Goal: Find contact information: Find contact information

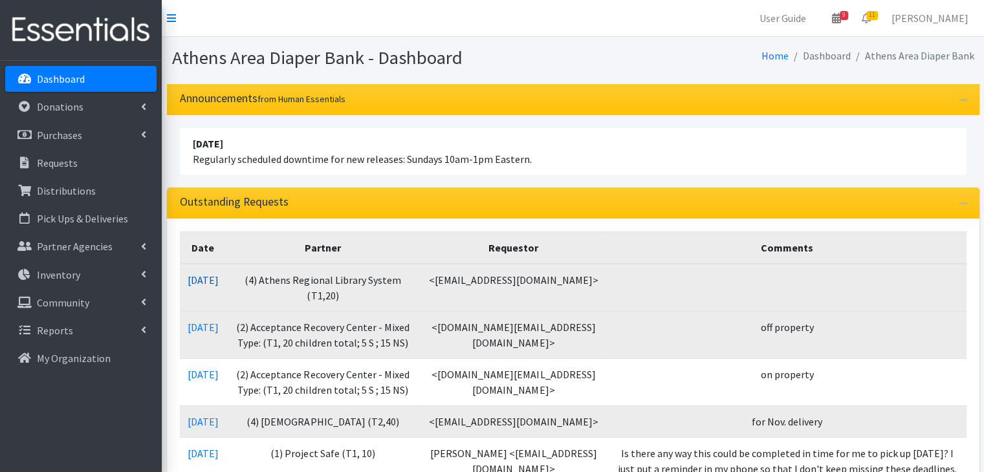
click at [219, 281] on link "10/13/2025" at bounding box center [203, 280] width 31 height 13
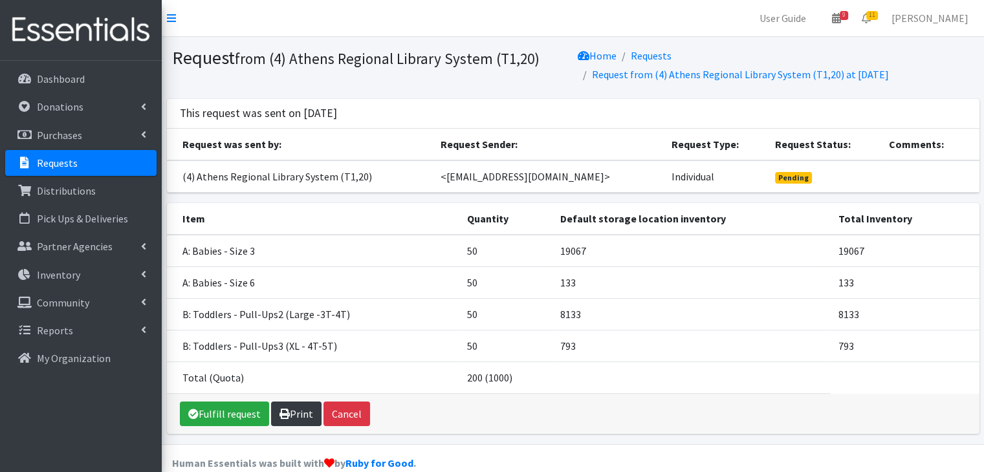
click at [303, 409] on link "Print" at bounding box center [296, 414] width 50 height 25
click at [83, 161] on link "Requests" at bounding box center [80, 163] width 151 height 26
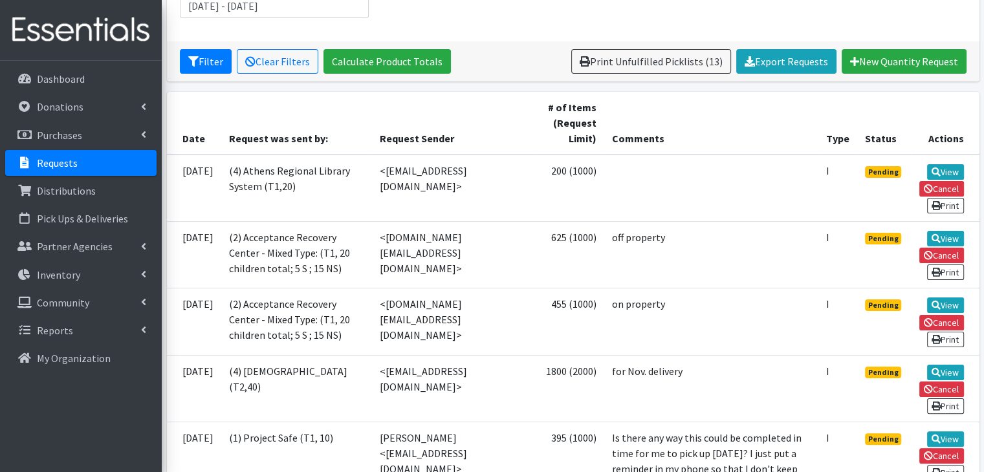
scroll to position [259, 0]
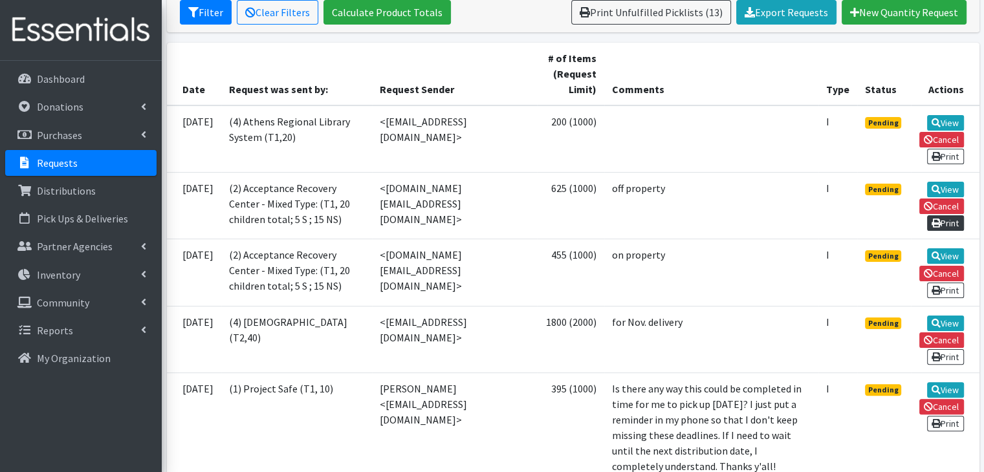
click at [951, 230] on link "Print" at bounding box center [945, 224] width 37 height 16
click at [941, 298] on link "Print" at bounding box center [945, 291] width 37 height 16
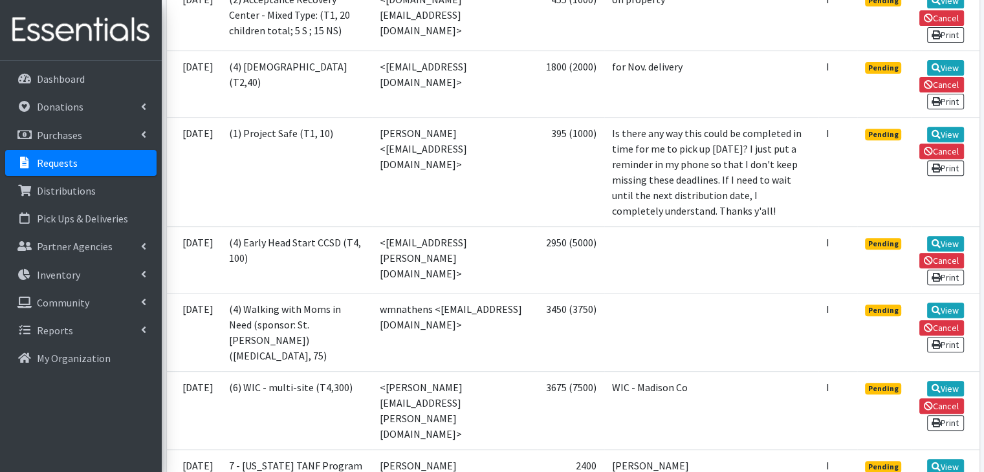
scroll to position [518, 0]
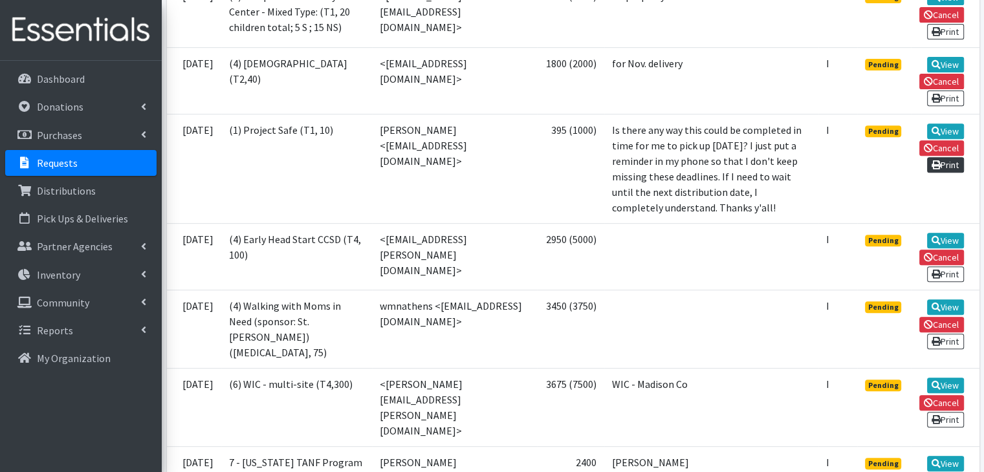
click at [941, 173] on link "Print" at bounding box center [945, 165] width 37 height 16
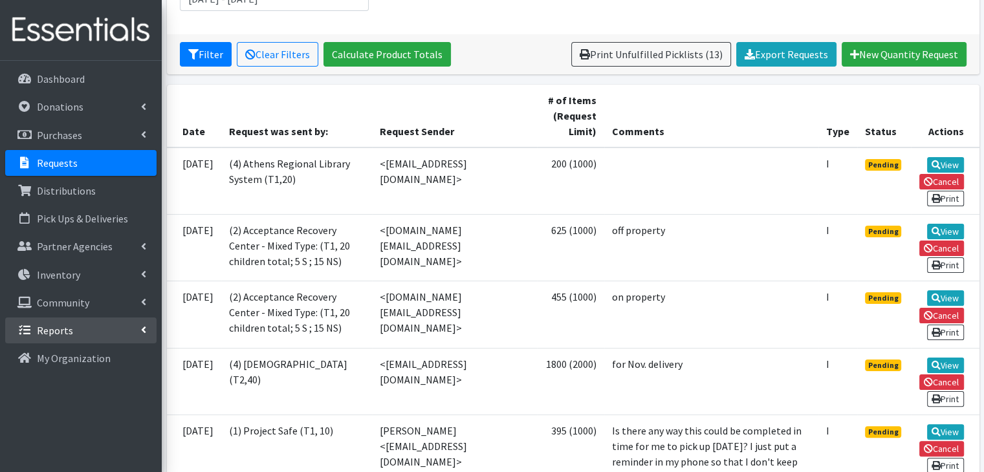
scroll to position [194, 0]
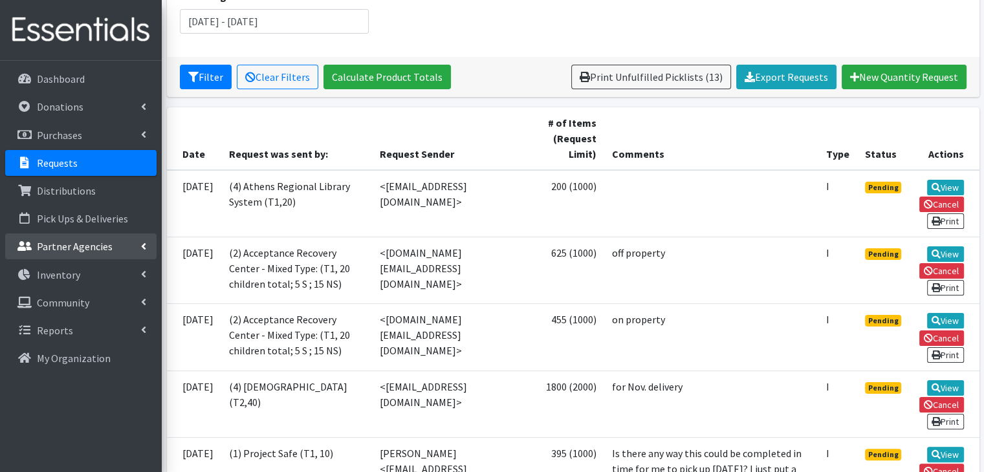
click at [72, 247] on p "Partner Agencies" at bounding box center [75, 246] width 76 height 13
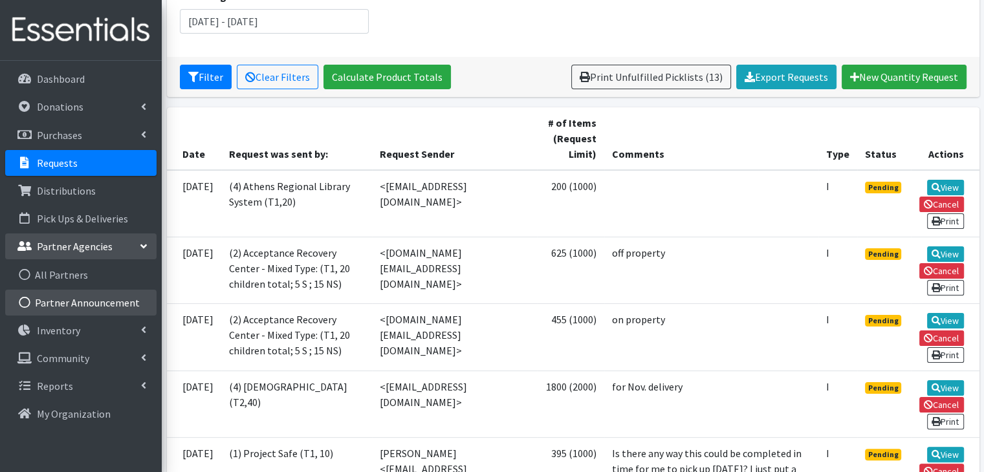
click at [77, 300] on link "Partner Announcement" at bounding box center [80, 303] width 151 height 26
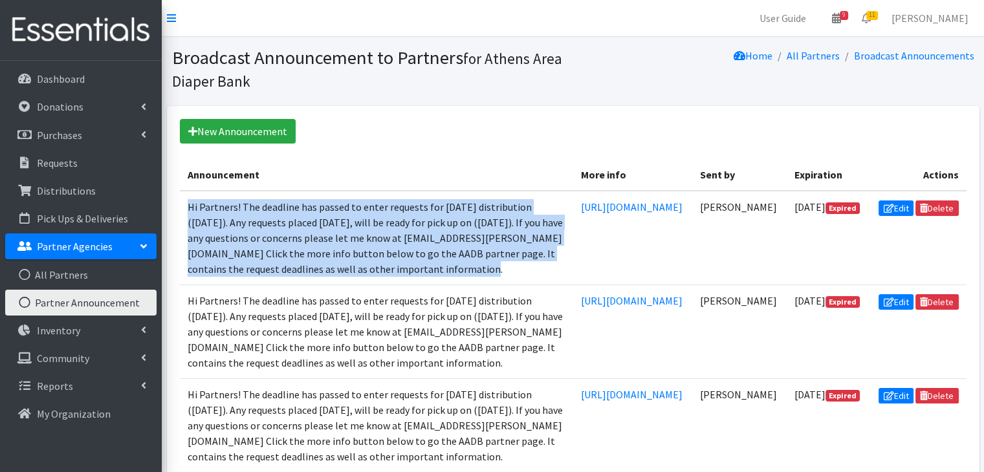
drag, startPoint x: 400, startPoint y: 291, endPoint x: 185, endPoint y: 226, distance: 224.4
click at [185, 226] on td "Hi Partners! The deadline has passed to enter requests for Friday's distributio…" at bounding box center [376, 238] width 393 height 94
copy td "Hi Partners! The deadline has passed to enter requests for Friday's distributio…"
click at [262, 135] on link "New Announcement" at bounding box center [238, 131] width 116 height 25
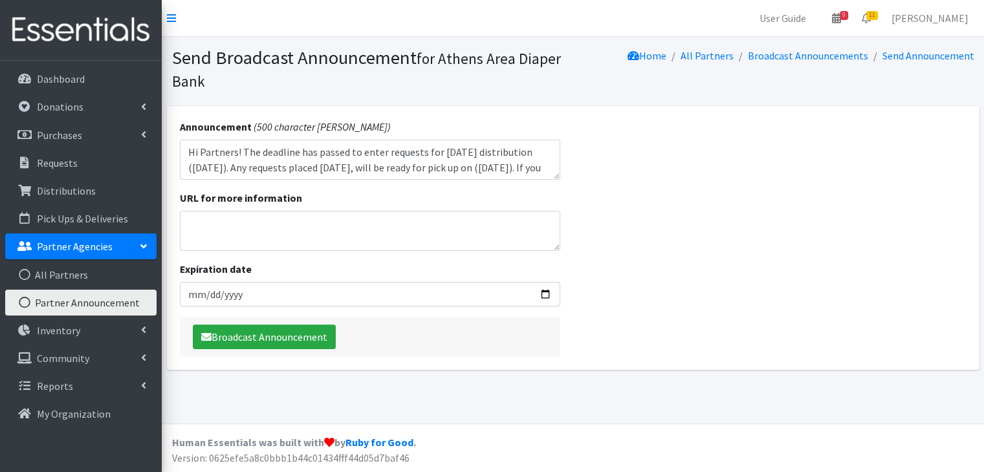
scroll to position [57, 0]
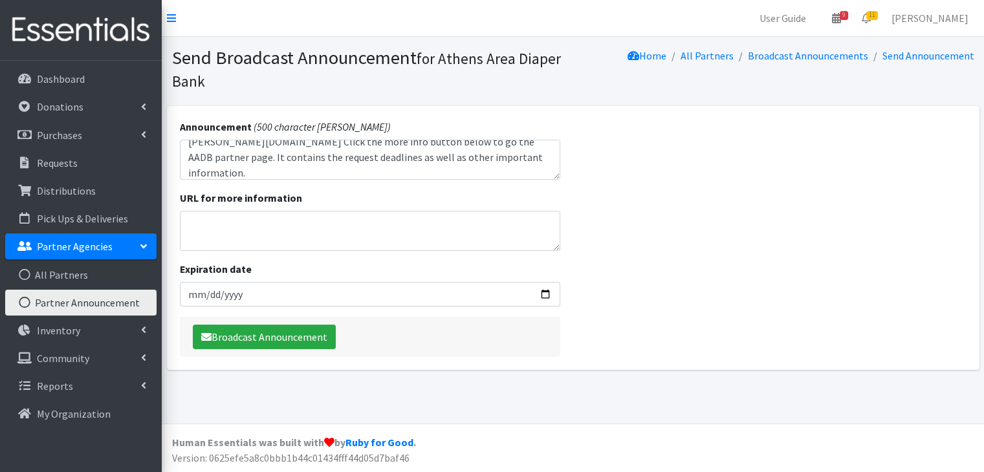
type textarea "Hi Partners! The deadline has passed to enter requests for [DATE] distribution …"
click at [239, 236] on textarea "URL for more information" at bounding box center [370, 231] width 381 height 40
paste textarea "[URL][DOMAIN_NAME]"
type textarea "[URL][DOMAIN_NAME]"
click at [549, 291] on input "Expiration date" at bounding box center [370, 294] width 381 height 25
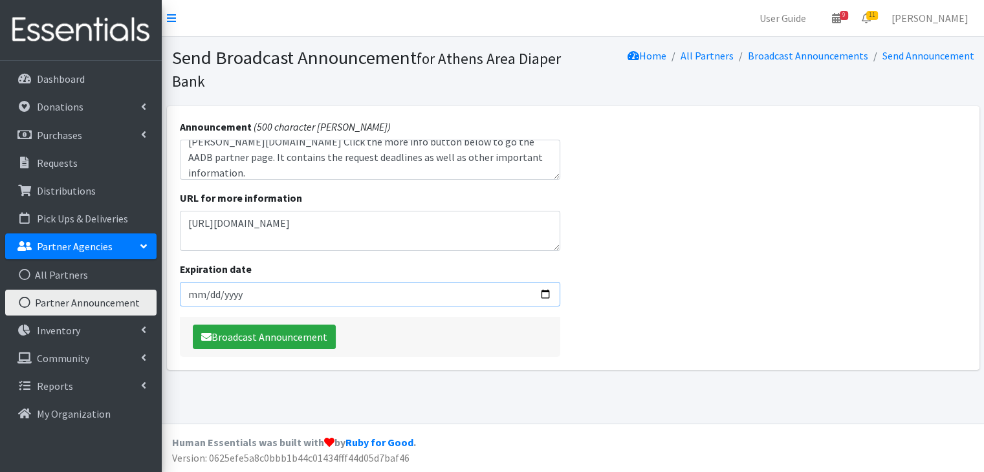
type input "[DATE]"
click at [485, 340] on div "Broadcast Announcement" at bounding box center [370, 337] width 381 height 40
click at [240, 340] on button "Broadcast Announcement" at bounding box center [264, 337] width 143 height 25
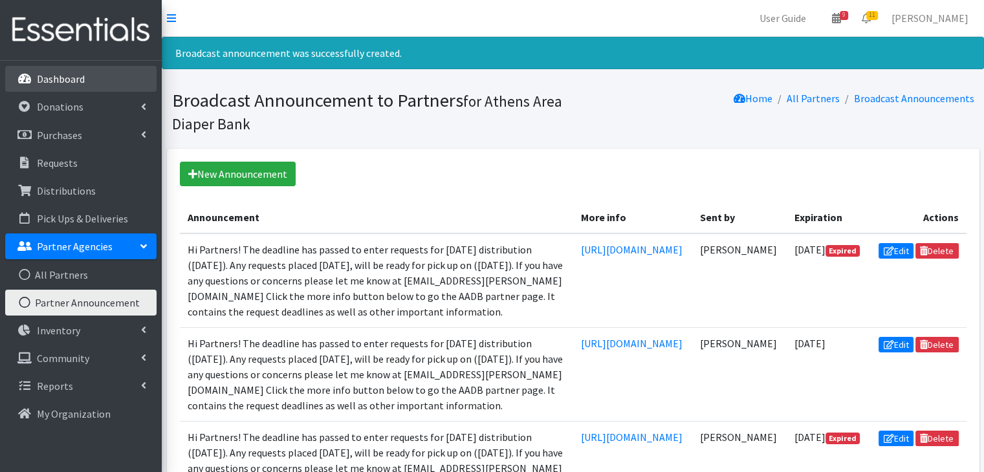
click at [80, 81] on p "Dashboard" at bounding box center [61, 78] width 48 height 13
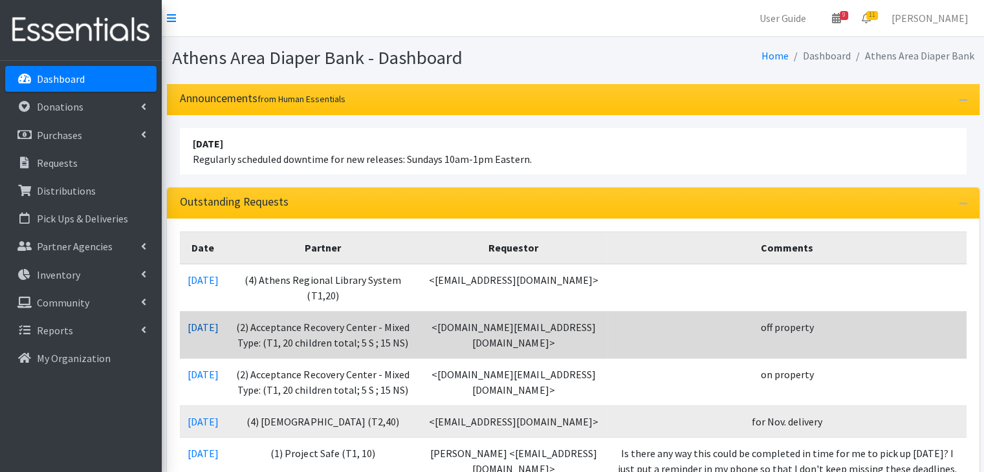
click at [210, 326] on link "[DATE]" at bounding box center [203, 327] width 31 height 13
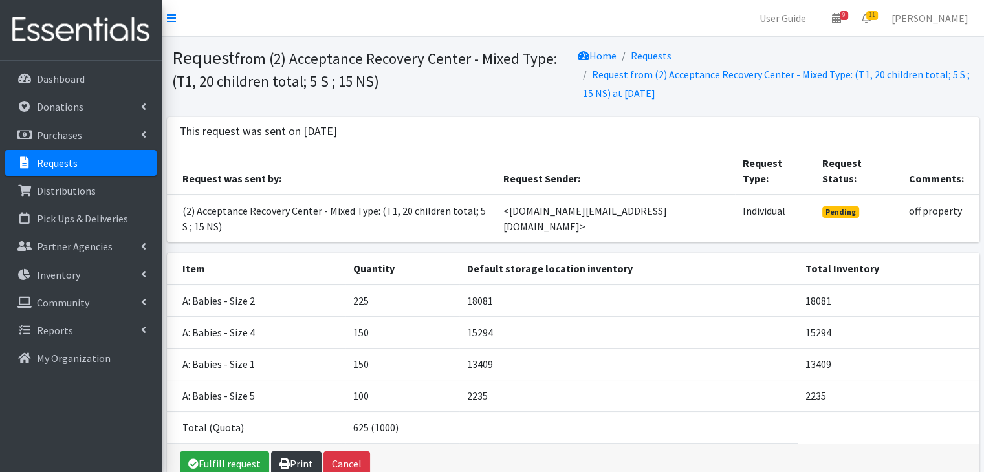
click at [285, 459] on icon at bounding box center [285, 464] width 10 height 10
click at [53, 164] on p "Requests" at bounding box center [57, 163] width 41 height 13
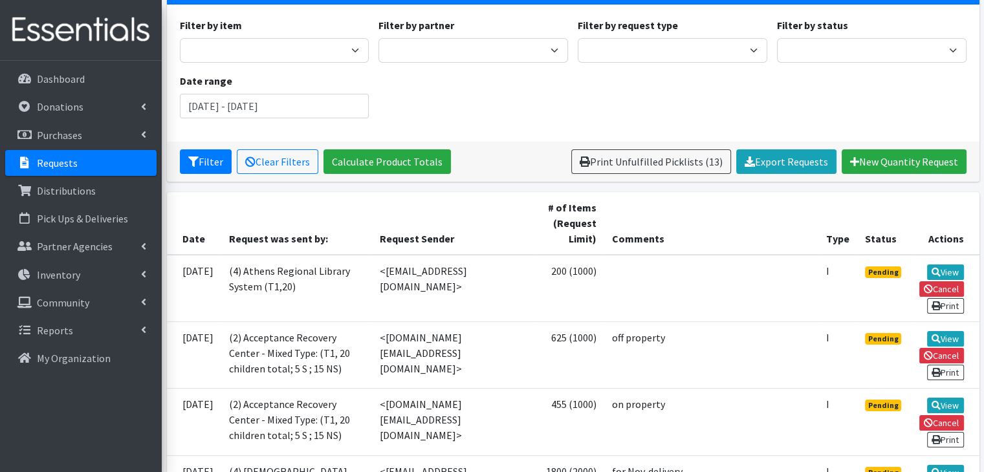
scroll to position [129, 0]
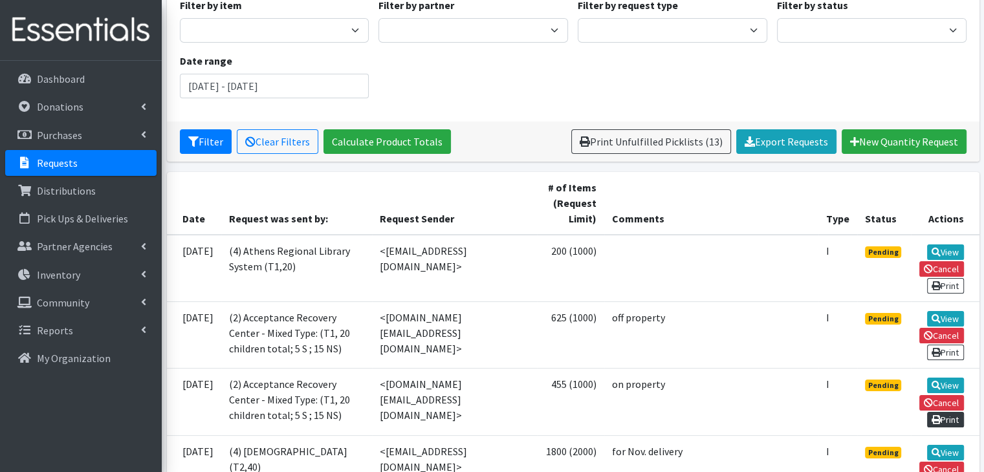
click at [935, 425] on icon at bounding box center [936, 419] width 9 height 9
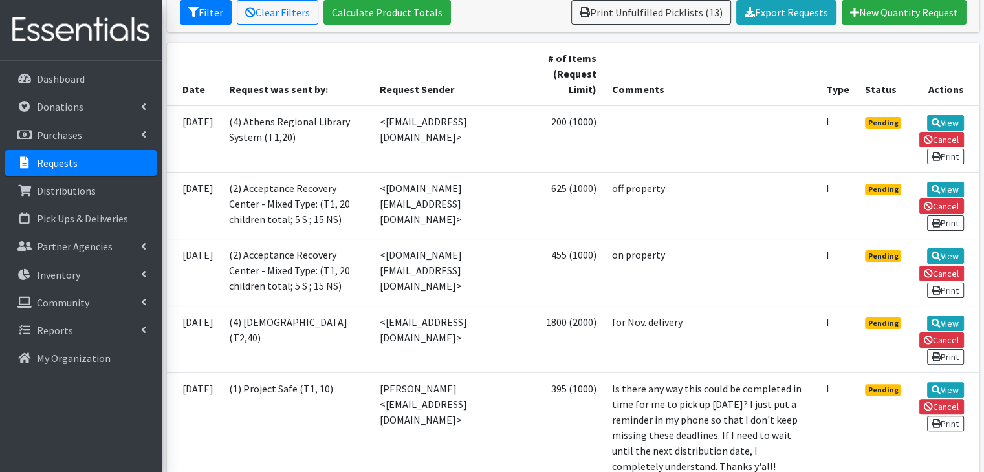
scroll to position [324, 0]
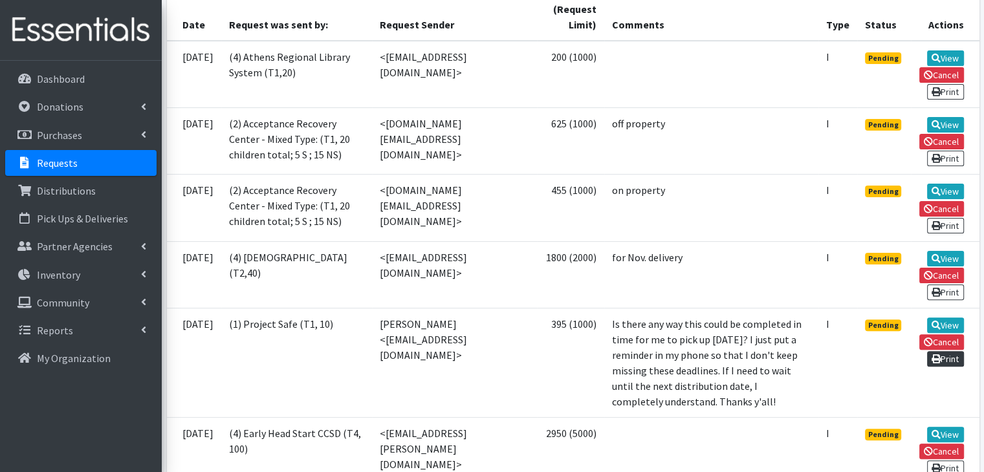
click at [951, 367] on link "Print" at bounding box center [945, 359] width 37 height 16
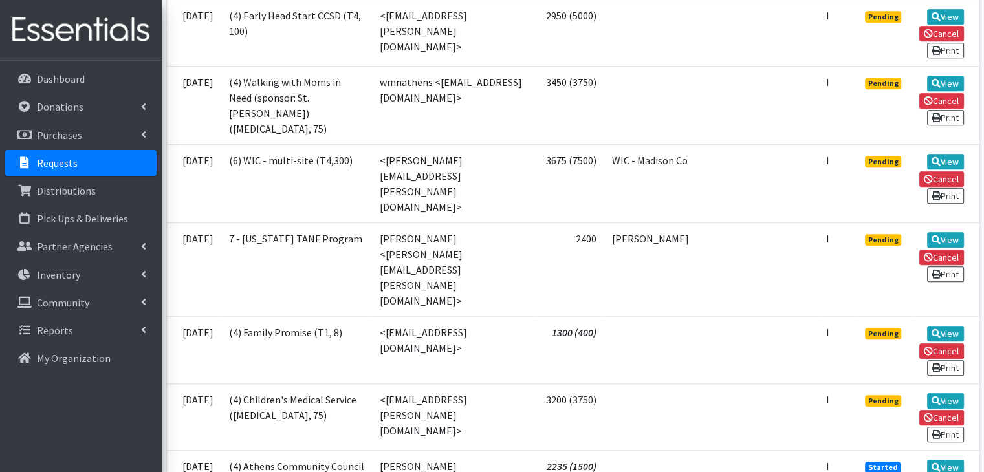
scroll to position [777, 0]
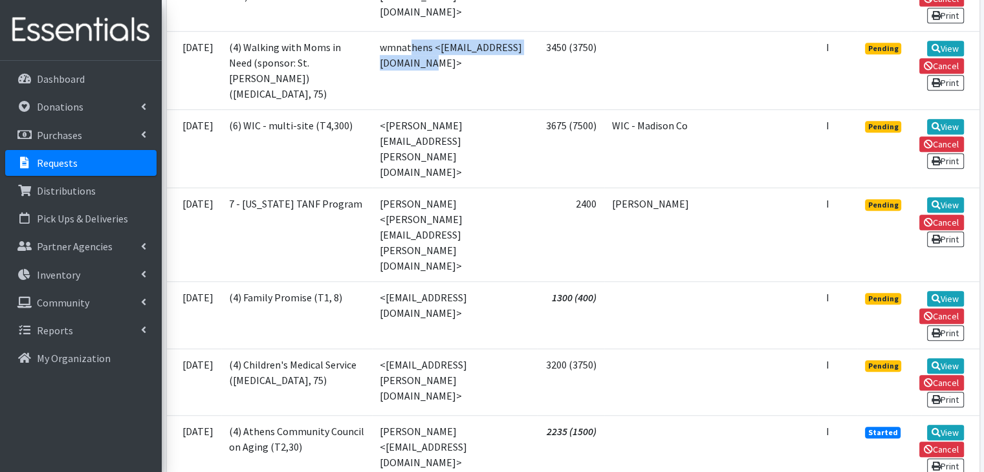
drag, startPoint x: 351, startPoint y: 122, endPoint x: 523, endPoint y: 127, distance: 172.3
click at [523, 110] on td "wmnathens <wmnathens@gmail.com>" at bounding box center [454, 71] width 164 height 78
copy td "wmnathens <wmnathens@gmail.com>"
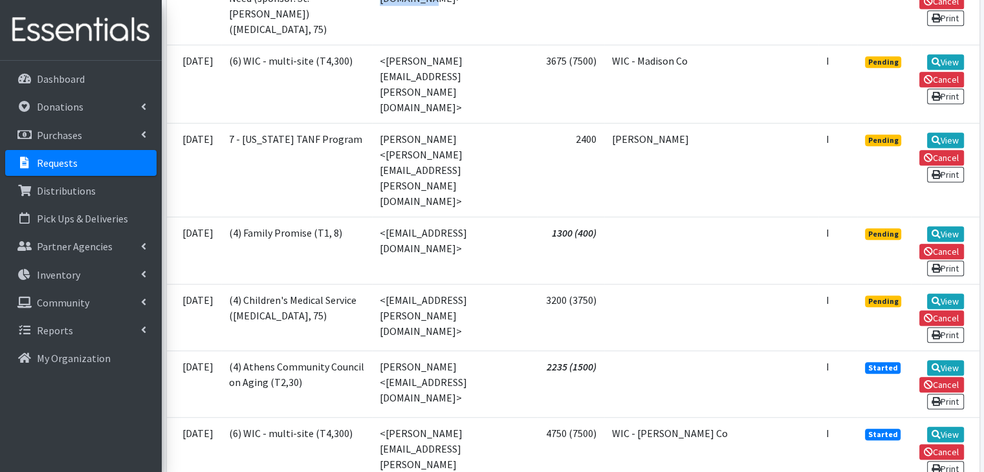
scroll to position [971, 0]
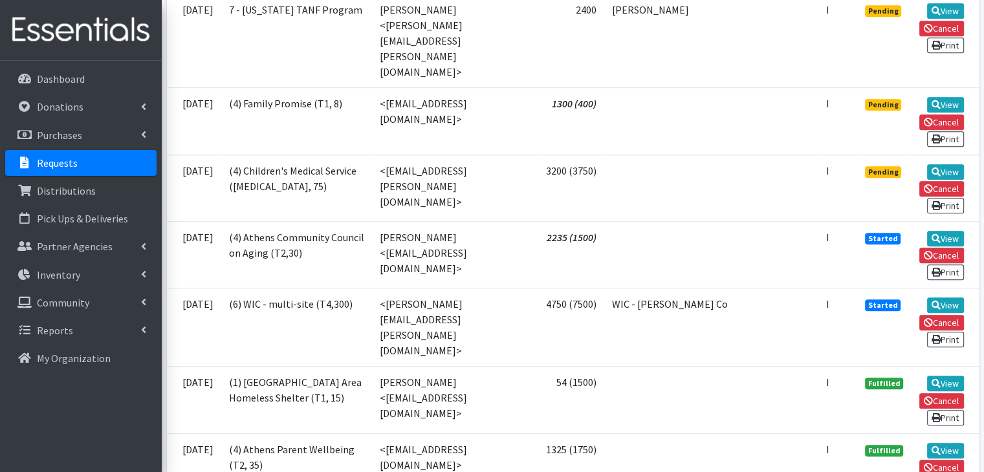
drag, startPoint x: 362, startPoint y: 145, endPoint x: 526, endPoint y: 145, distance: 163.7
click at [526, 145] on td "<prevention@familypromiseathens.org>" at bounding box center [454, 121] width 164 height 67
copy td "prevention@familypromiseathens.org"
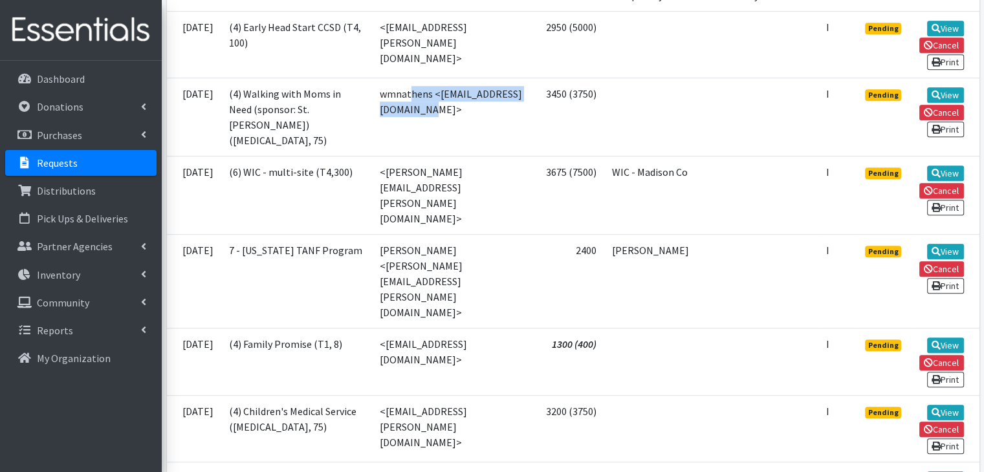
scroll to position [712, 0]
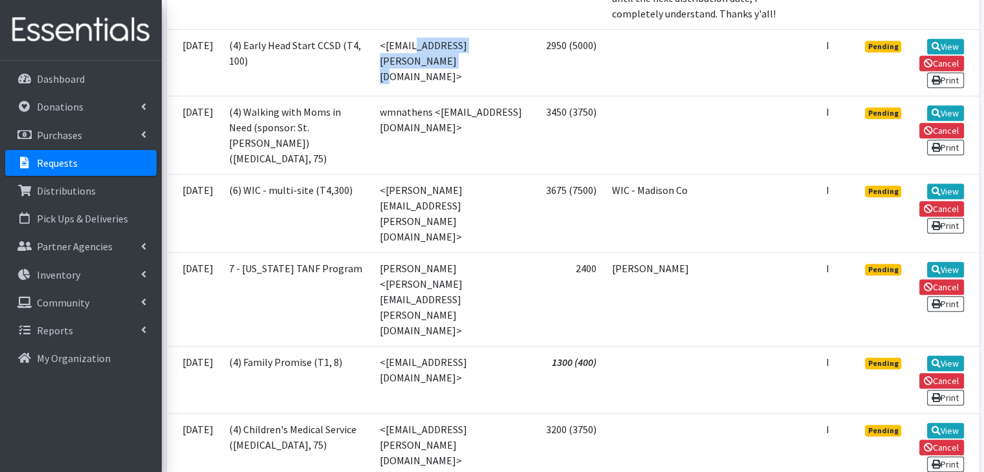
drag, startPoint x: 362, startPoint y: 118, endPoint x: 469, endPoint y: 124, distance: 107.6
click at [469, 96] on td "<zapataj@clarke.k12.ga.us>" at bounding box center [454, 62] width 164 height 67
copy td "[EMAIL_ADDRESS][PERSON_NAME][DOMAIN_NAME]"
click at [67, 248] on p "Partner Agencies" at bounding box center [75, 246] width 76 height 13
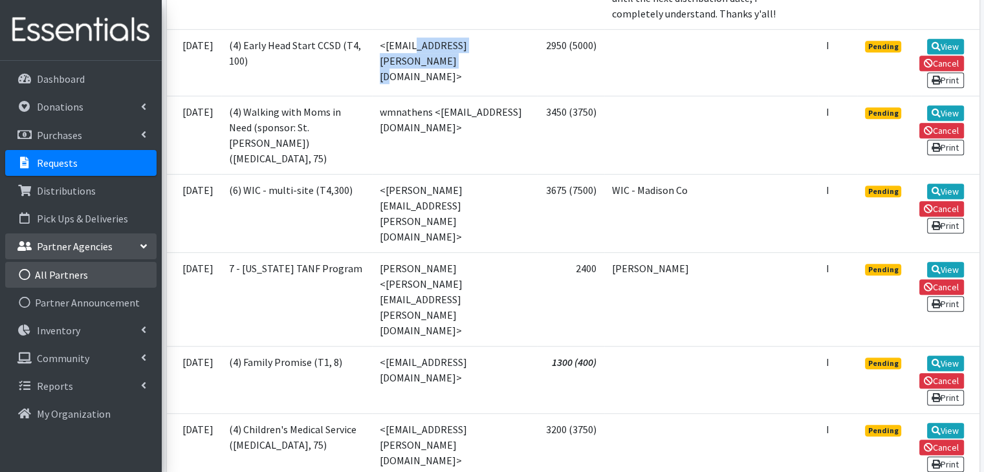
click at [82, 271] on link "All Partners" at bounding box center [80, 275] width 151 height 26
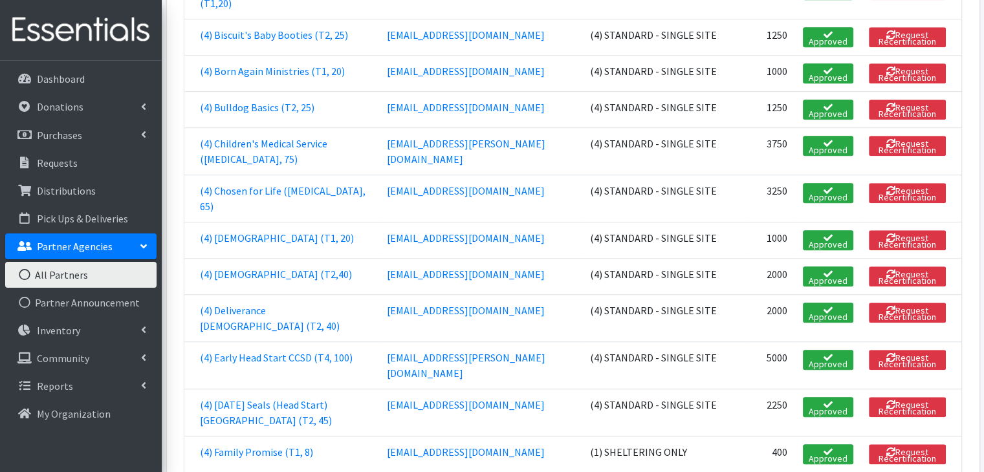
scroll to position [1035, 0]
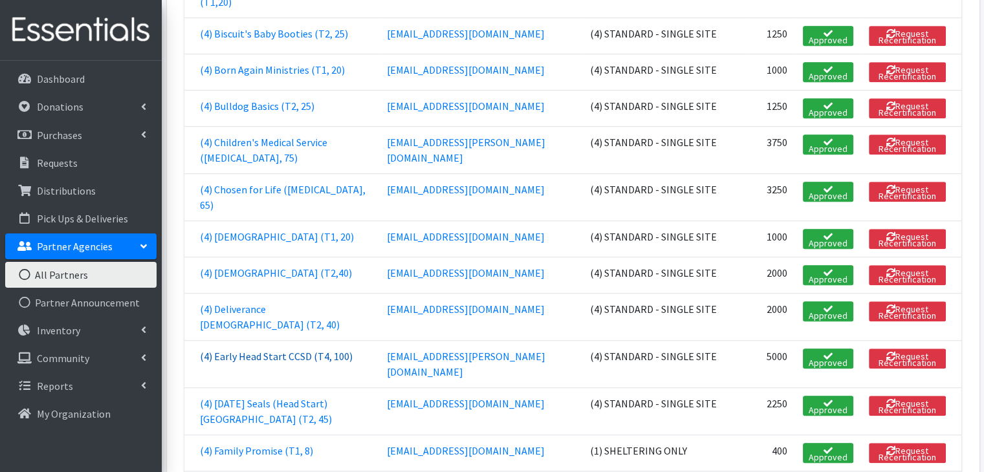
click at [281, 350] on link "(4) Early Head Start CCSD (T4, 100)" at bounding box center [276, 356] width 153 height 13
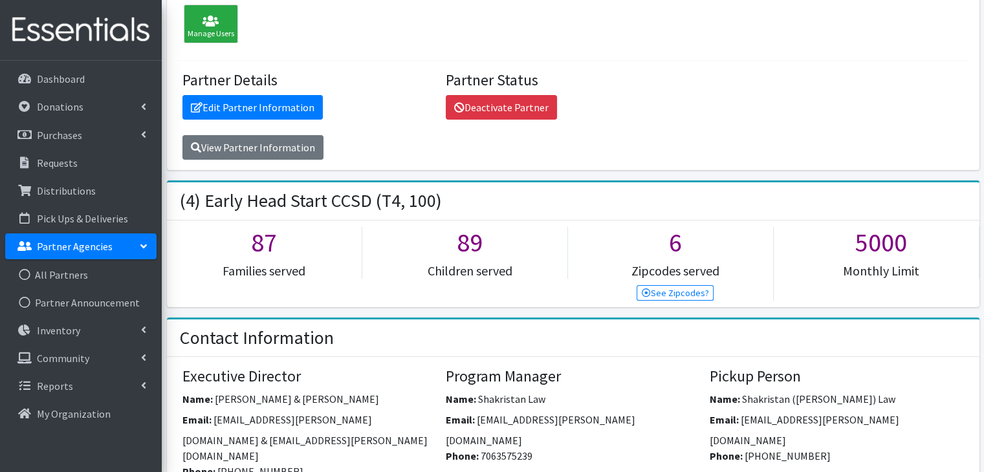
scroll to position [259, 0]
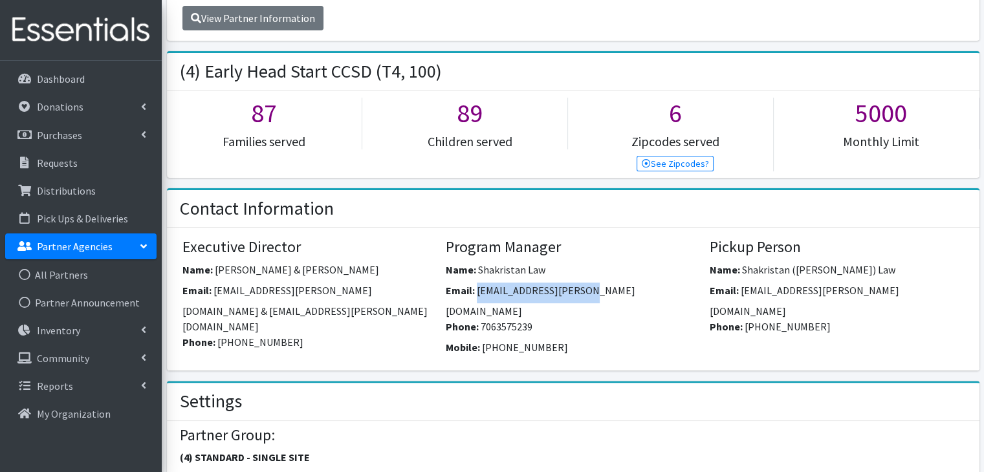
drag, startPoint x: 595, startPoint y: 288, endPoint x: 476, endPoint y: 287, distance: 118.4
click at [476, 287] on div "Email: lawsh@clarke.k12.ga.us" at bounding box center [573, 301] width 254 height 36
copy span "lawsh@clarke.k12.ga.us"
click at [69, 252] on p "Partner Agencies" at bounding box center [75, 246] width 76 height 13
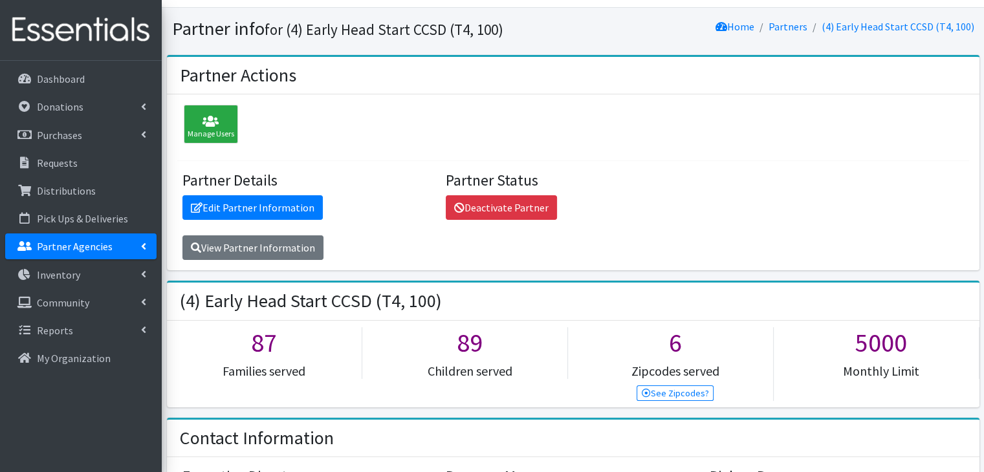
scroll to position [0, 0]
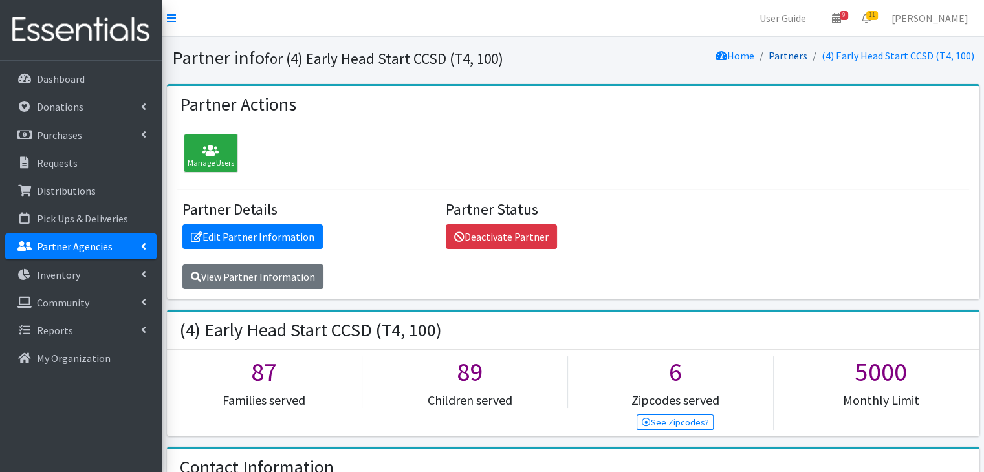
click at [790, 49] on link "Partners" at bounding box center [788, 55] width 39 height 13
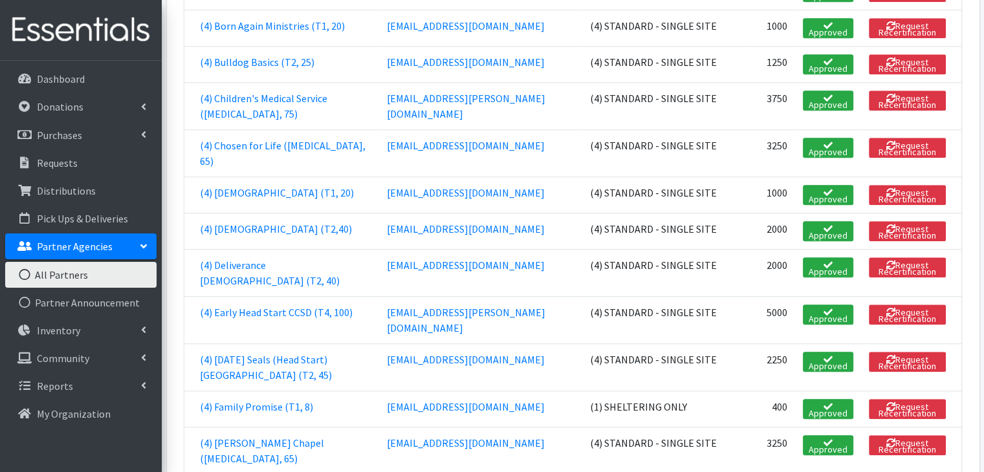
scroll to position [1165, 0]
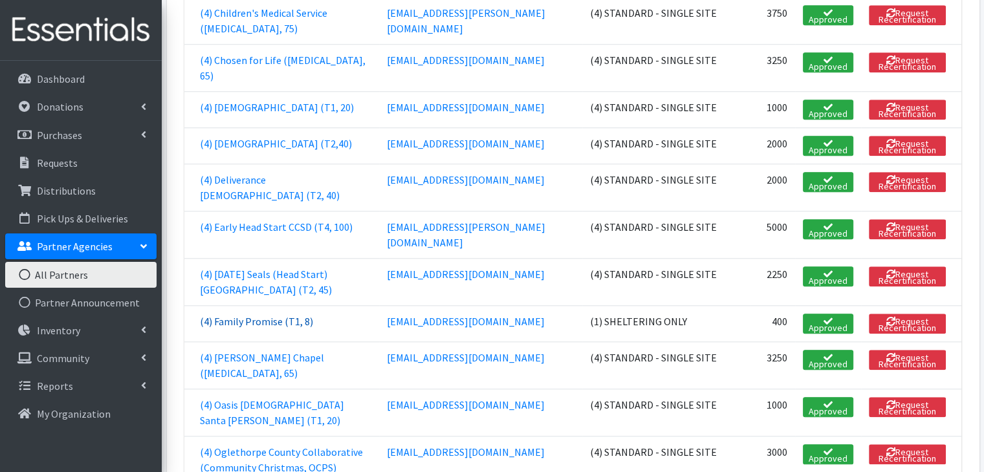
click at [262, 315] on link "(4) Family Promise (T1, 8)" at bounding box center [256, 321] width 113 height 13
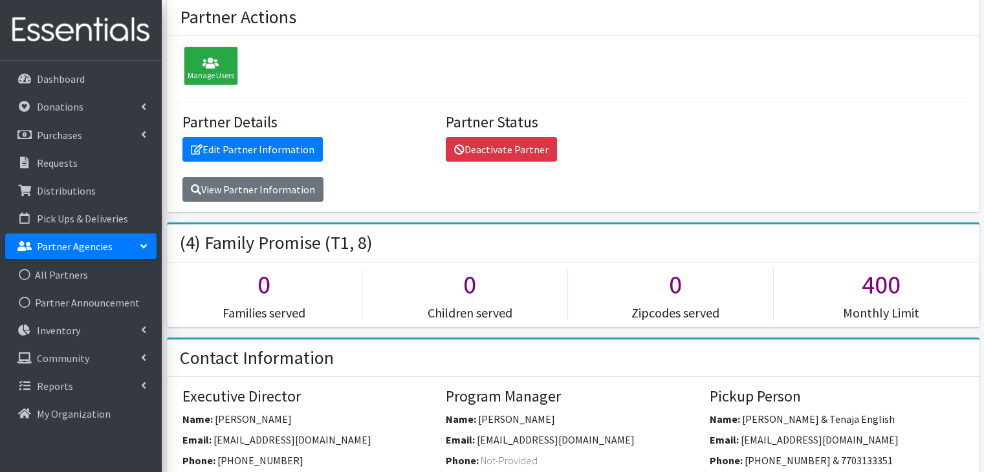
scroll to position [194, 0]
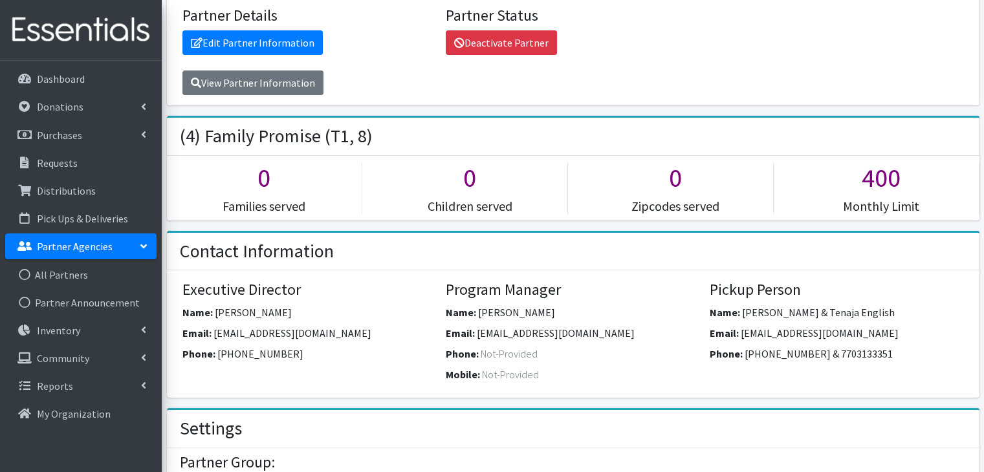
drag, startPoint x: 476, startPoint y: 335, endPoint x: 652, endPoint y: 329, distance: 176.8
click at [652, 329] on div "Email: programs@familypromiseathens.org" at bounding box center [573, 336] width 254 height 21
copy div "programs@familypromiseathens.org"
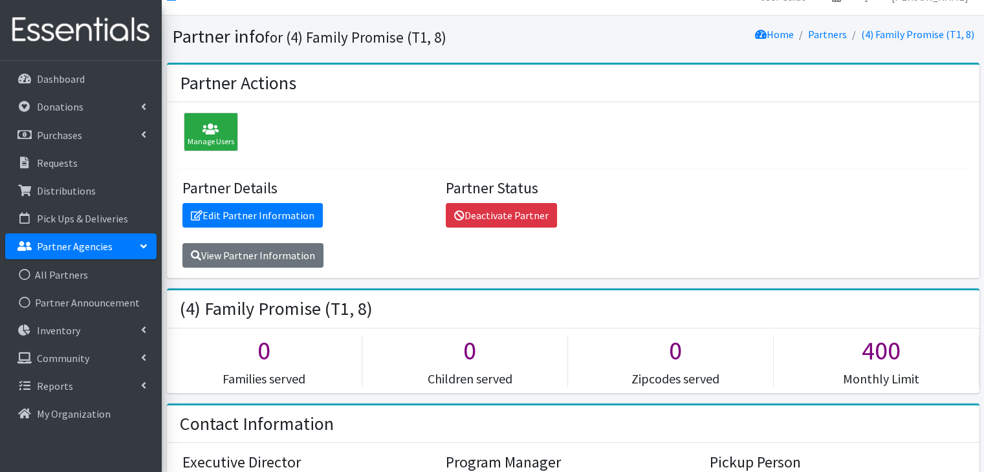
scroll to position [0, 0]
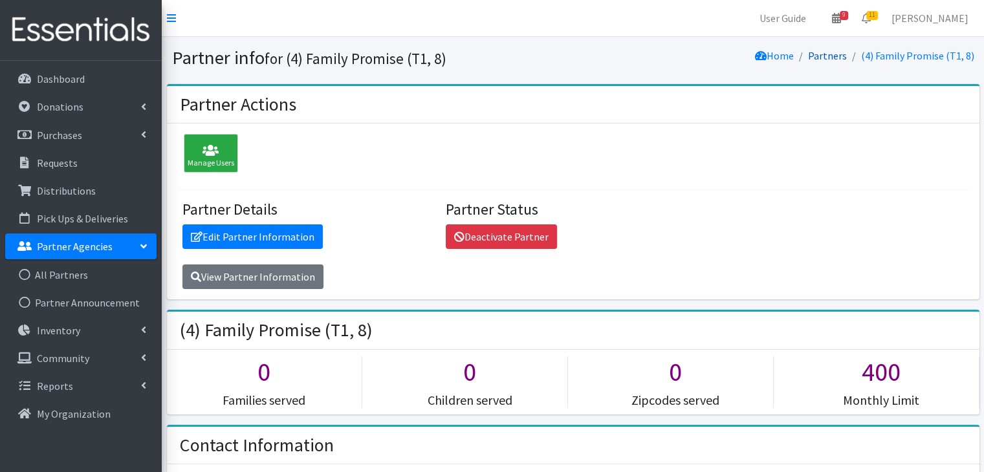
click at [824, 56] on link "Partners" at bounding box center [827, 55] width 39 height 13
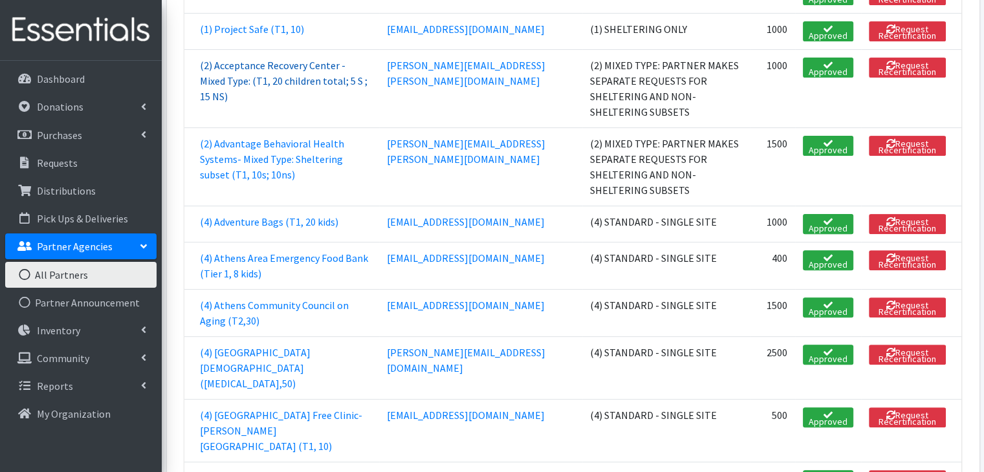
scroll to position [388, 0]
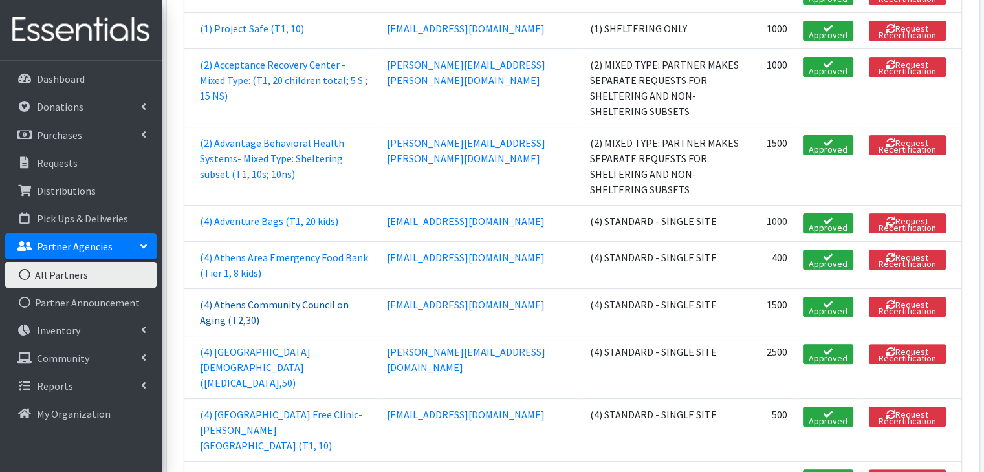
click at [293, 298] on link "(4) Athens Community Council on Aging (T2,30)" at bounding box center [274, 312] width 149 height 28
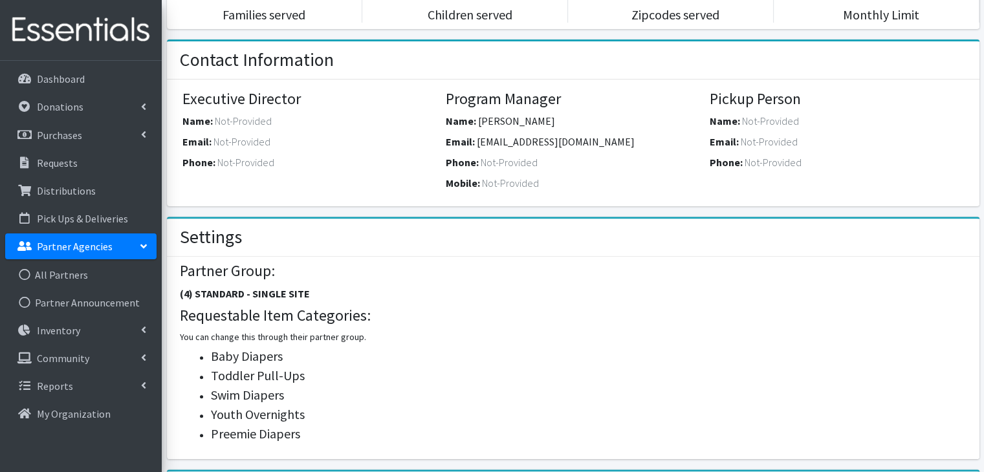
scroll to position [388, 0]
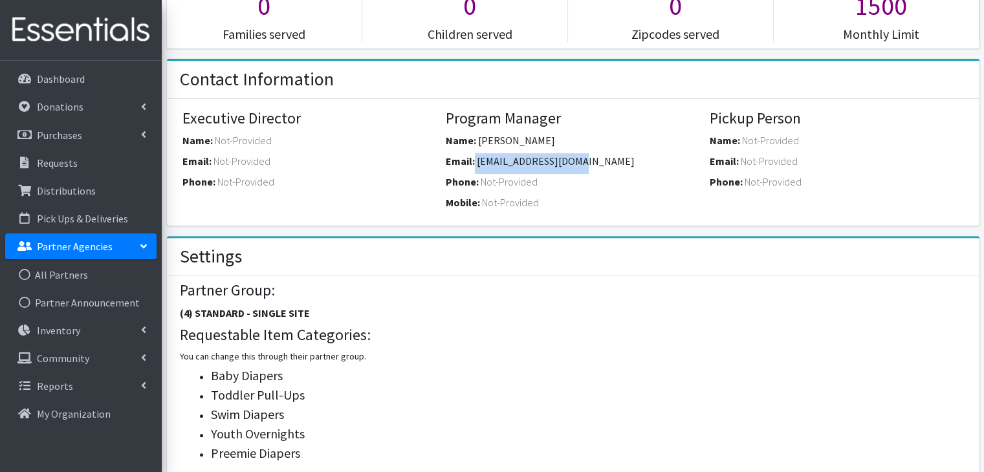
drag, startPoint x: 588, startPoint y: 158, endPoint x: 475, endPoint y: 159, distance: 113.3
click at [475, 159] on div "Email: jgolden@accaging.org" at bounding box center [573, 163] width 254 height 21
copy div "jgolden@accaging.org"
click at [67, 159] on p "Requests" at bounding box center [57, 163] width 41 height 13
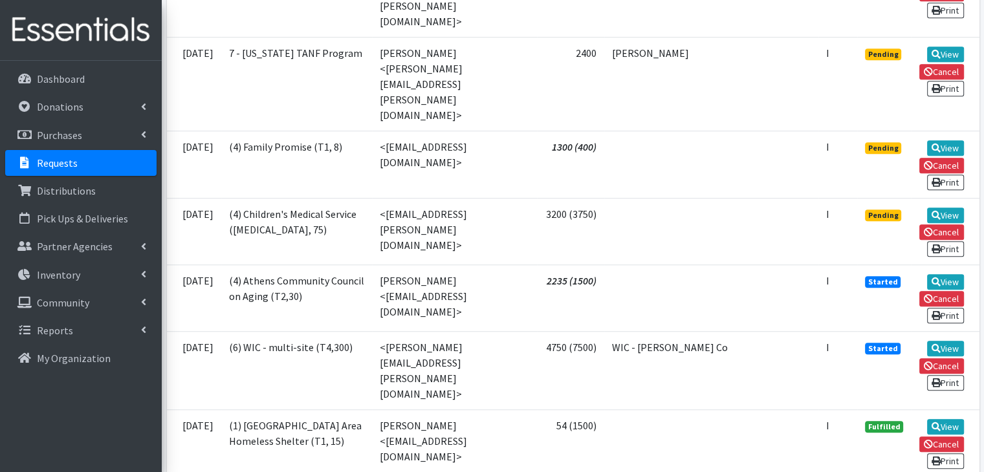
scroll to position [971, 0]
